Goal: Find specific page/section: Find specific page/section

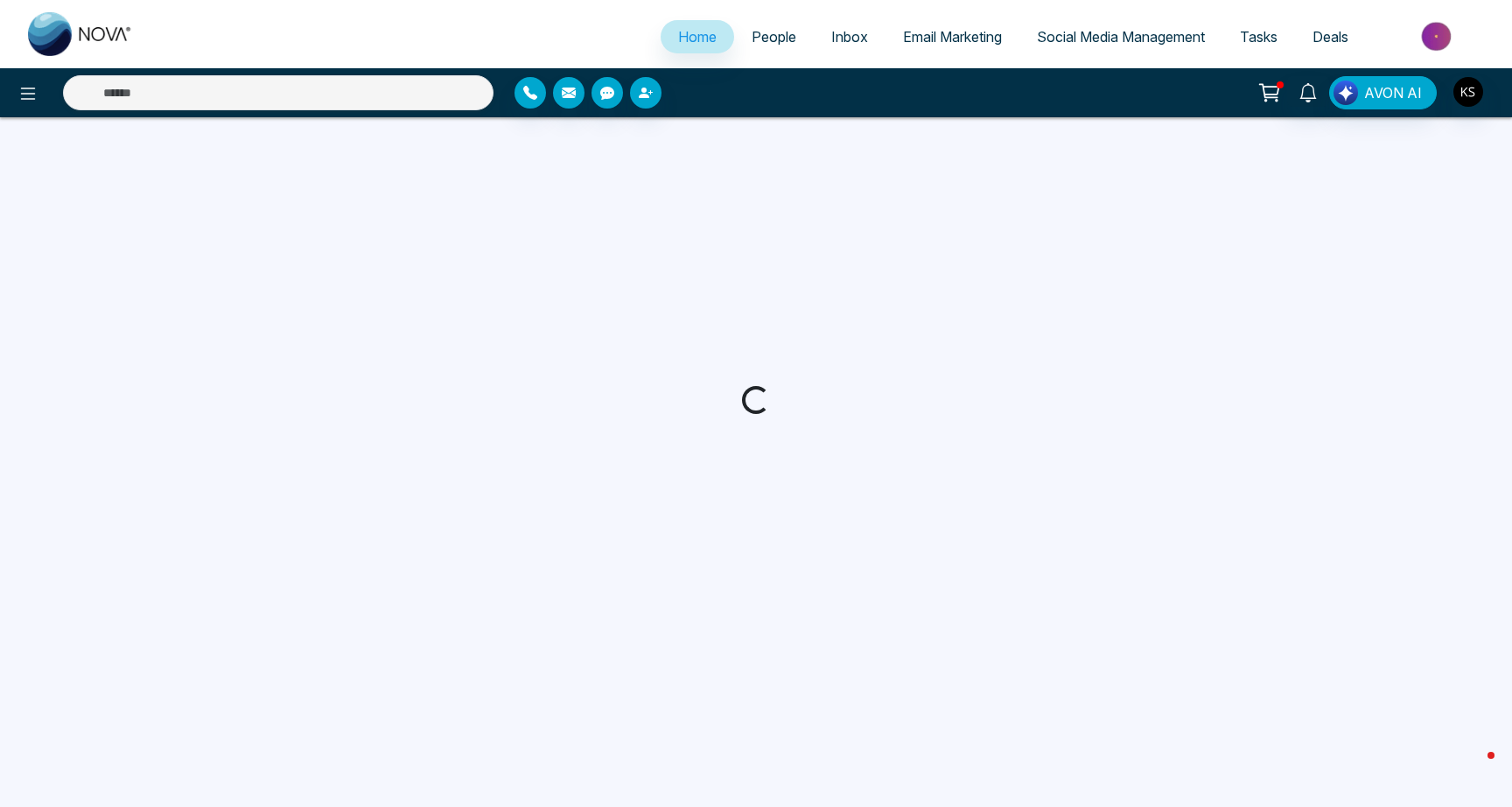
select select "*"
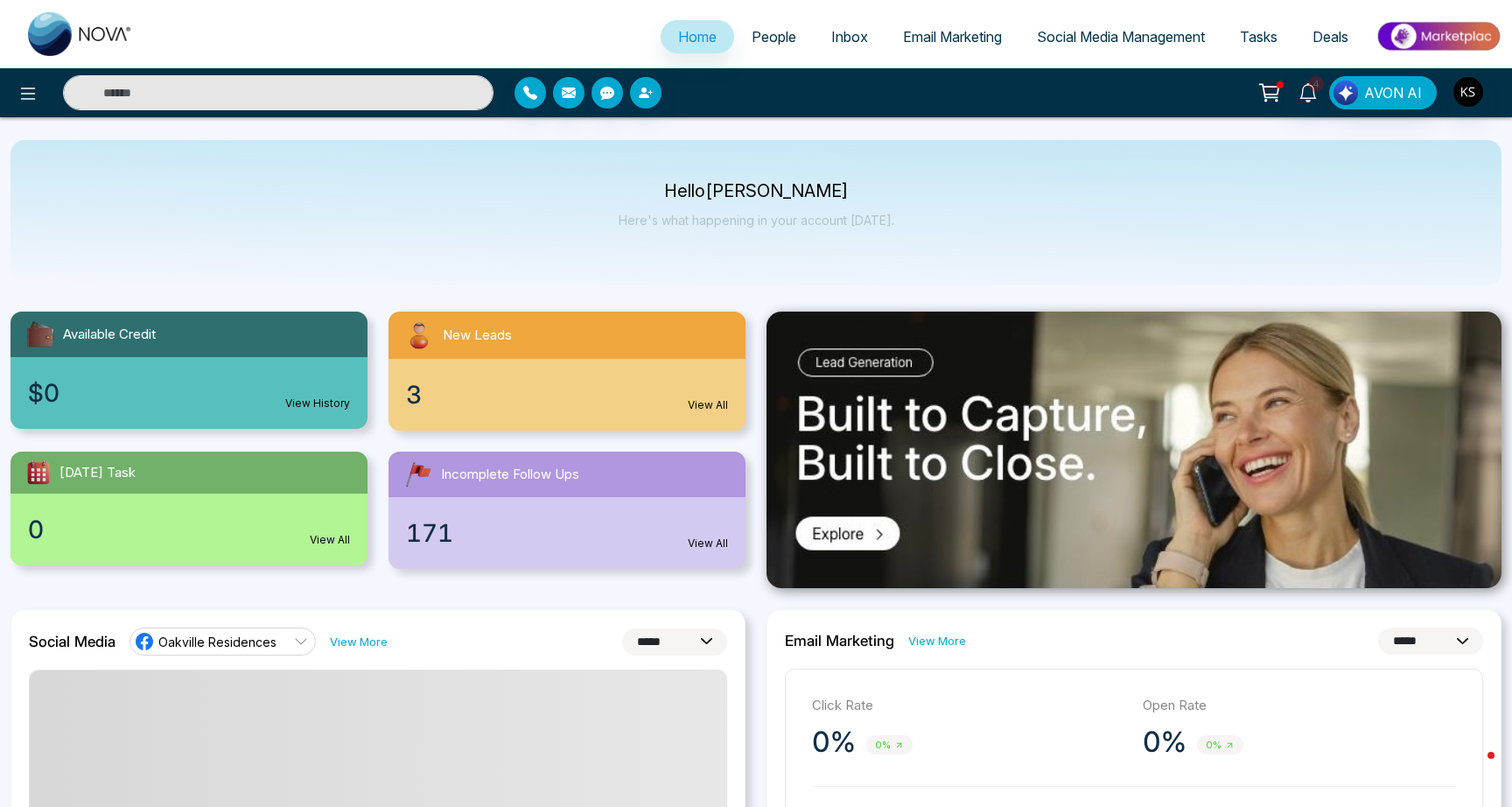
click at [752, 44] on span "People" at bounding box center [774, 36] width 45 height 17
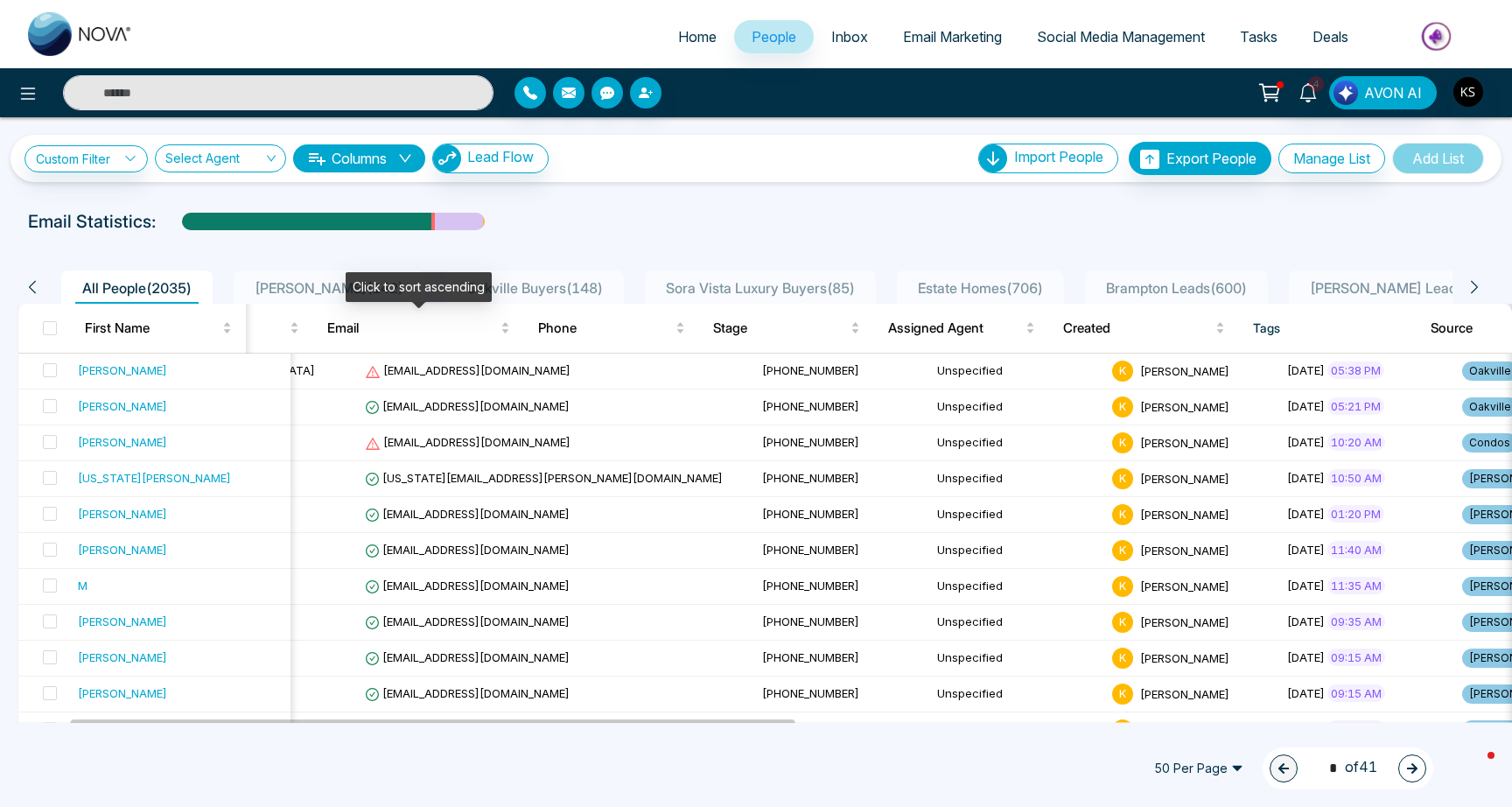
click at [317, 293] on span "Flori Towns ( 142 )" at bounding box center [329, 288] width 163 height 17
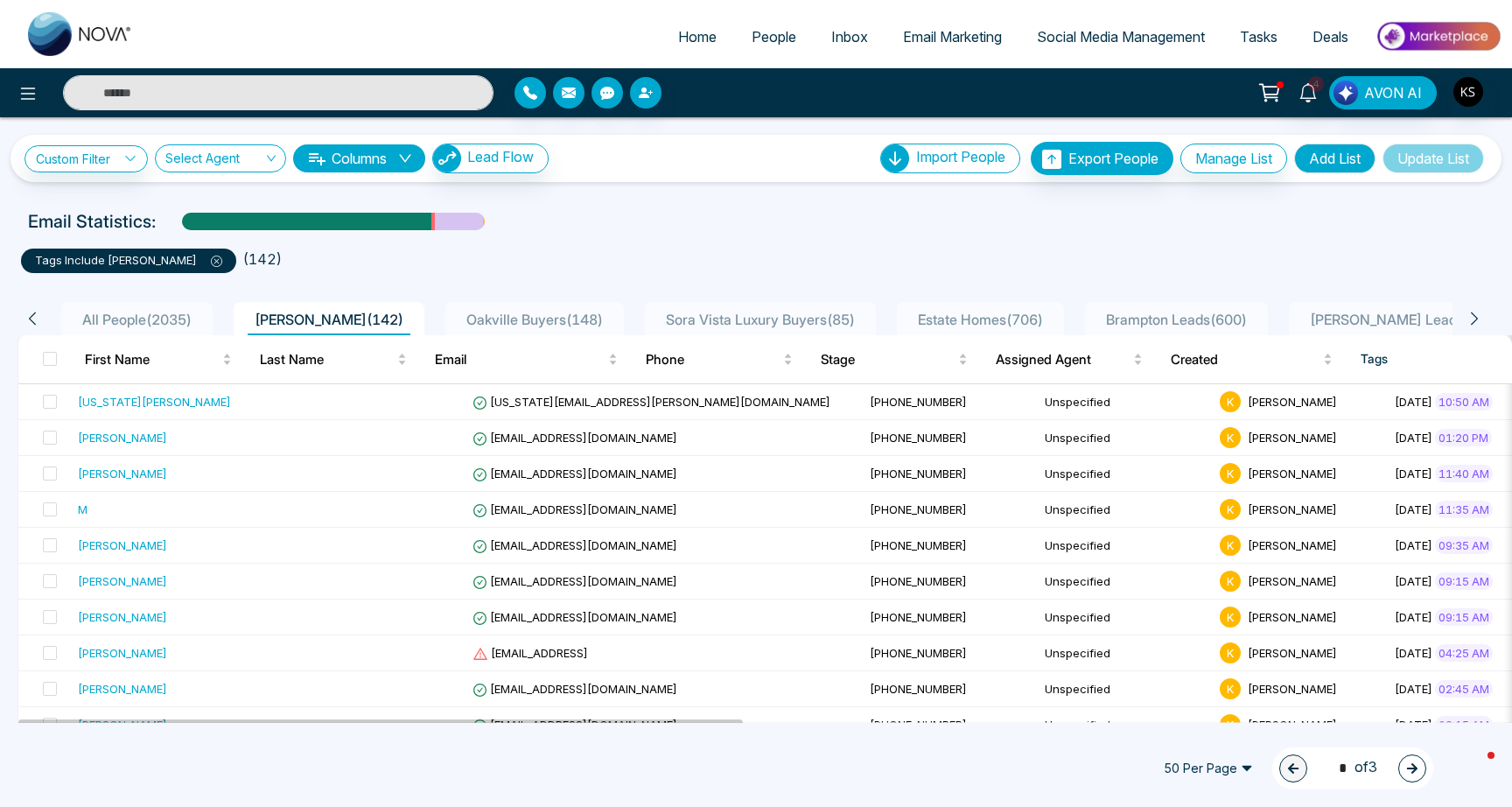
click at [682, 32] on span "Home" at bounding box center [698, 36] width 38 height 17
select select "*"
